Goal: Information Seeking & Learning: Learn about a topic

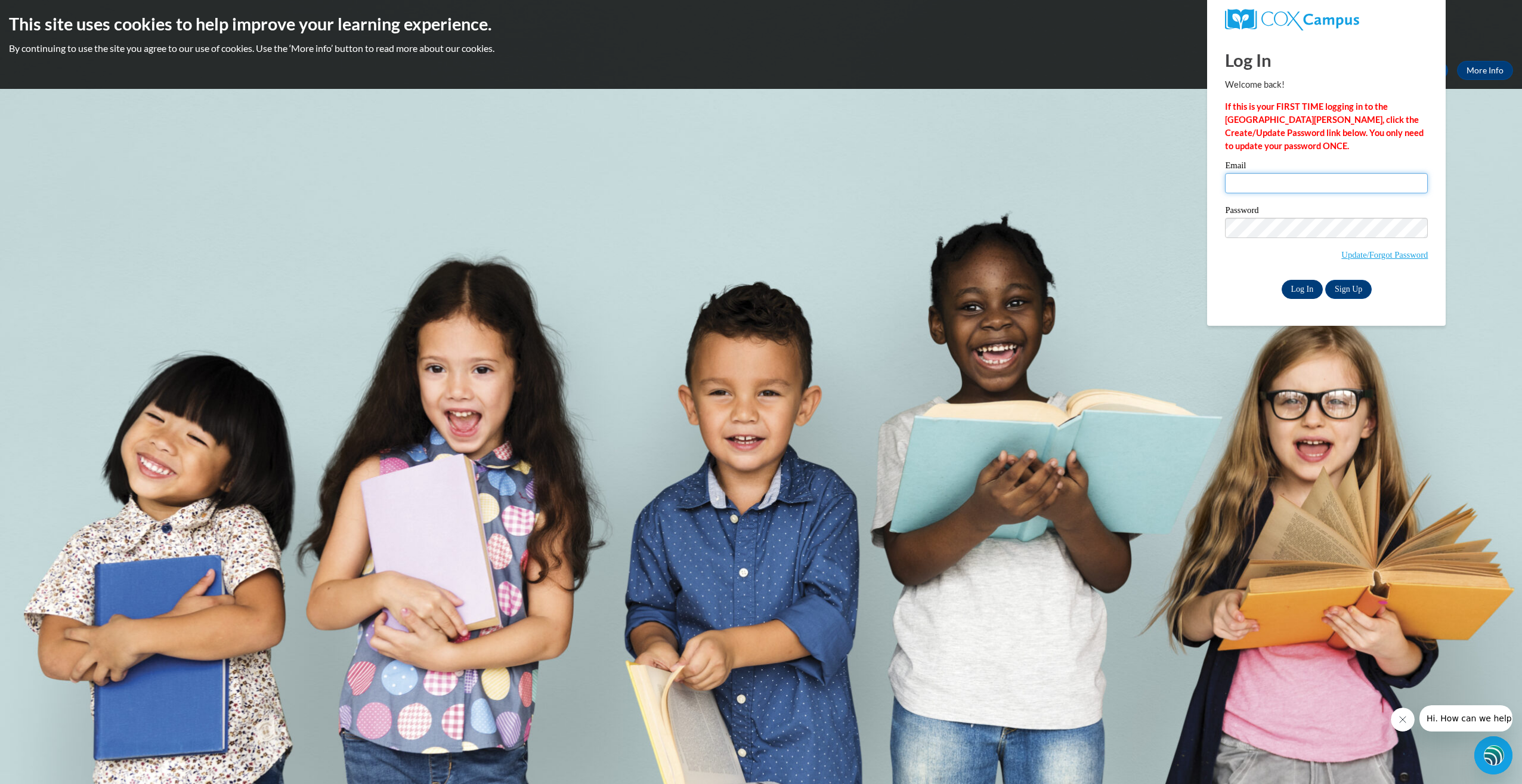
type input "glendac3@hotmail.com"
click at [1295, 282] on input "Log In" at bounding box center [1303, 289] width 42 height 19
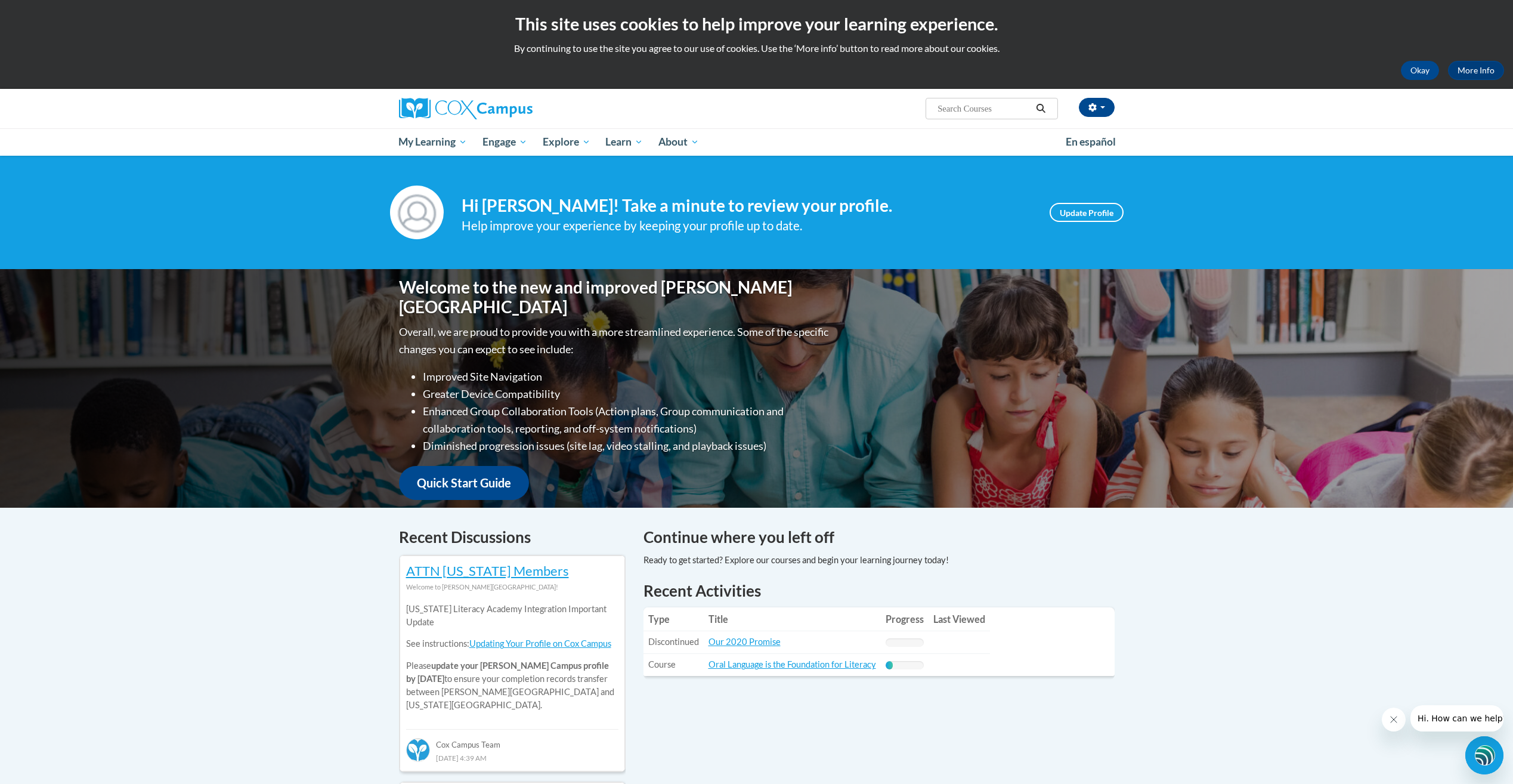
click at [955, 111] on input "Search..." at bounding box center [984, 109] width 95 height 14
type input "Language"
click at [1038, 107] on icon "Search" at bounding box center [1041, 108] width 9 height 9
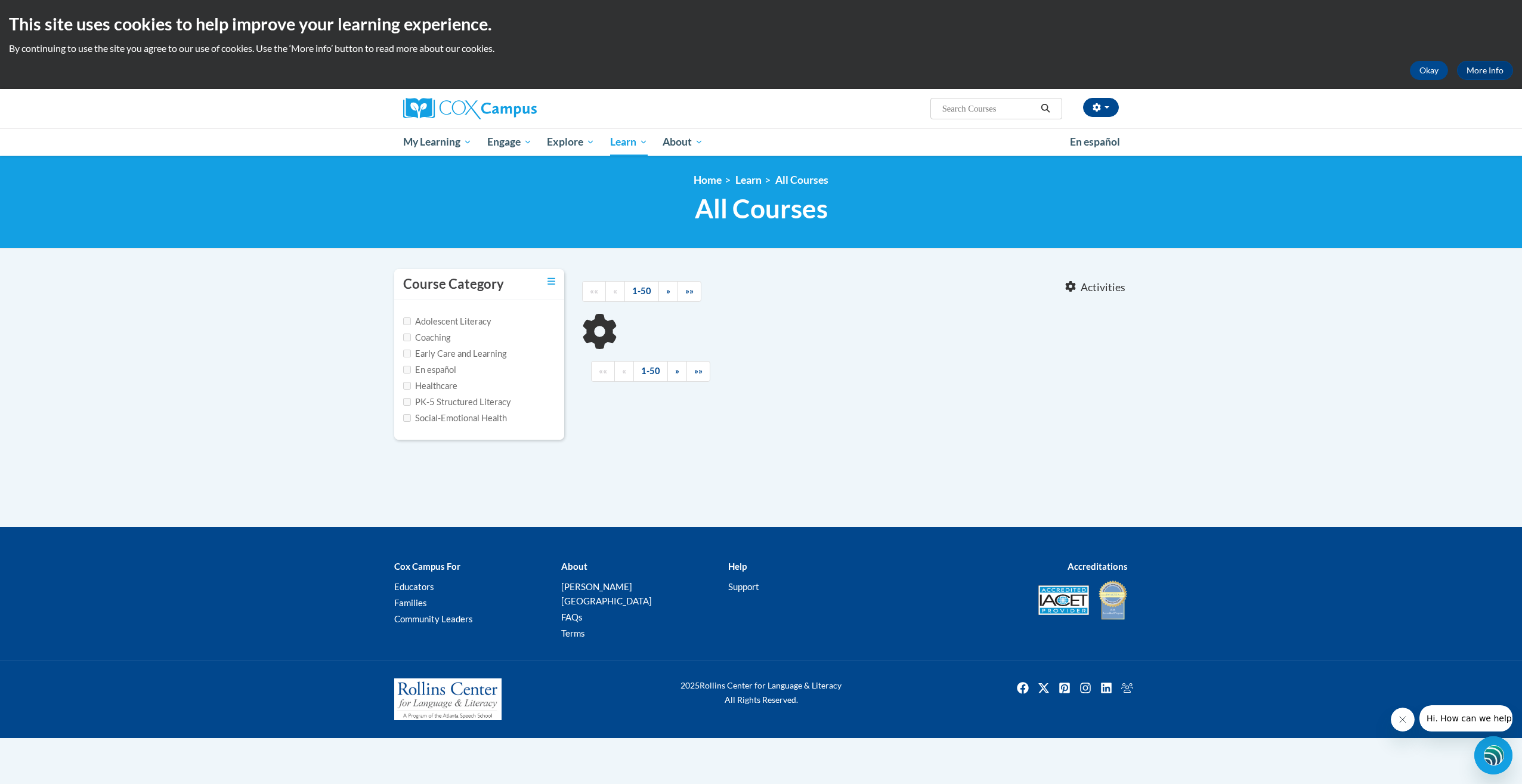
type input "Language"
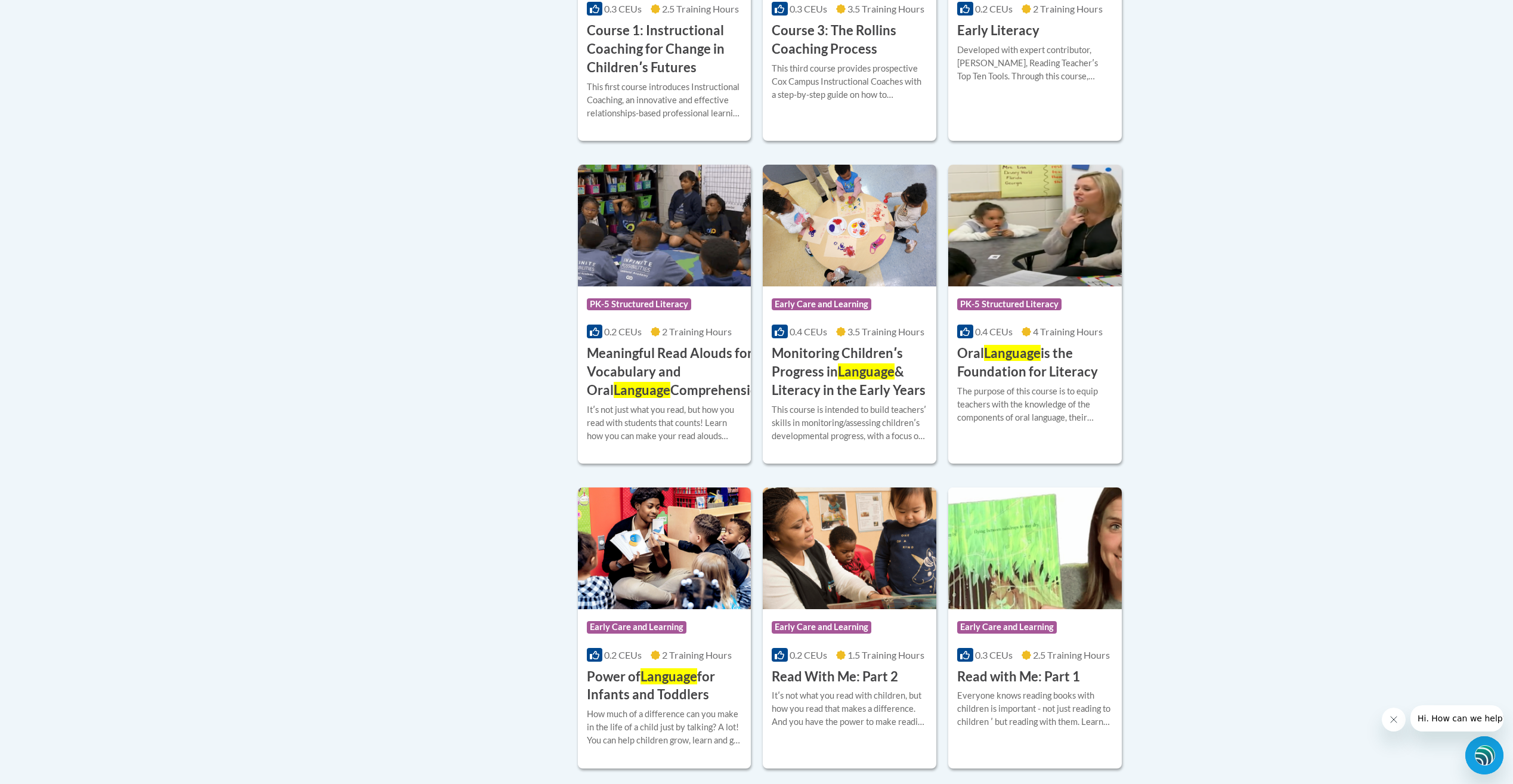
scroll to position [715, 0]
